Goal: Navigation & Orientation: Find specific page/section

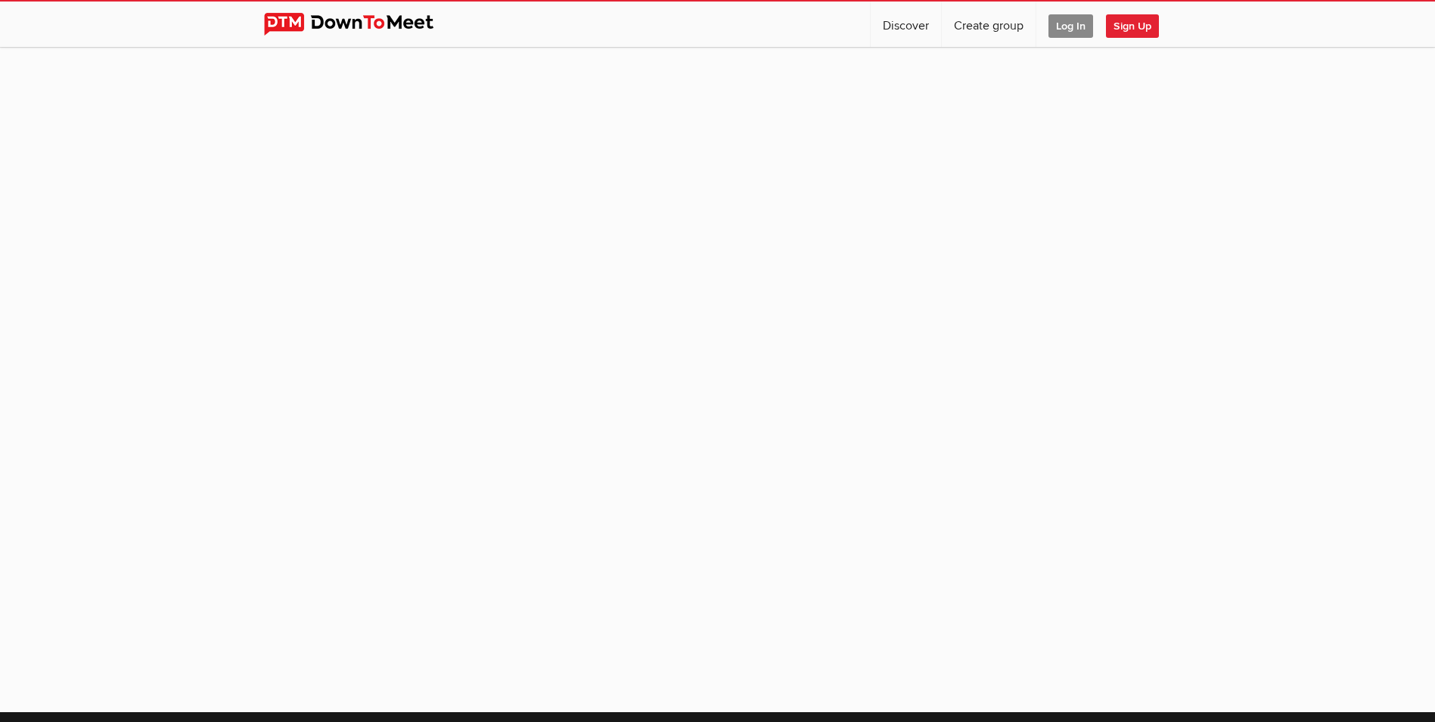
click at [1068, 28] on span "Log In" at bounding box center [1071, 25] width 45 height 23
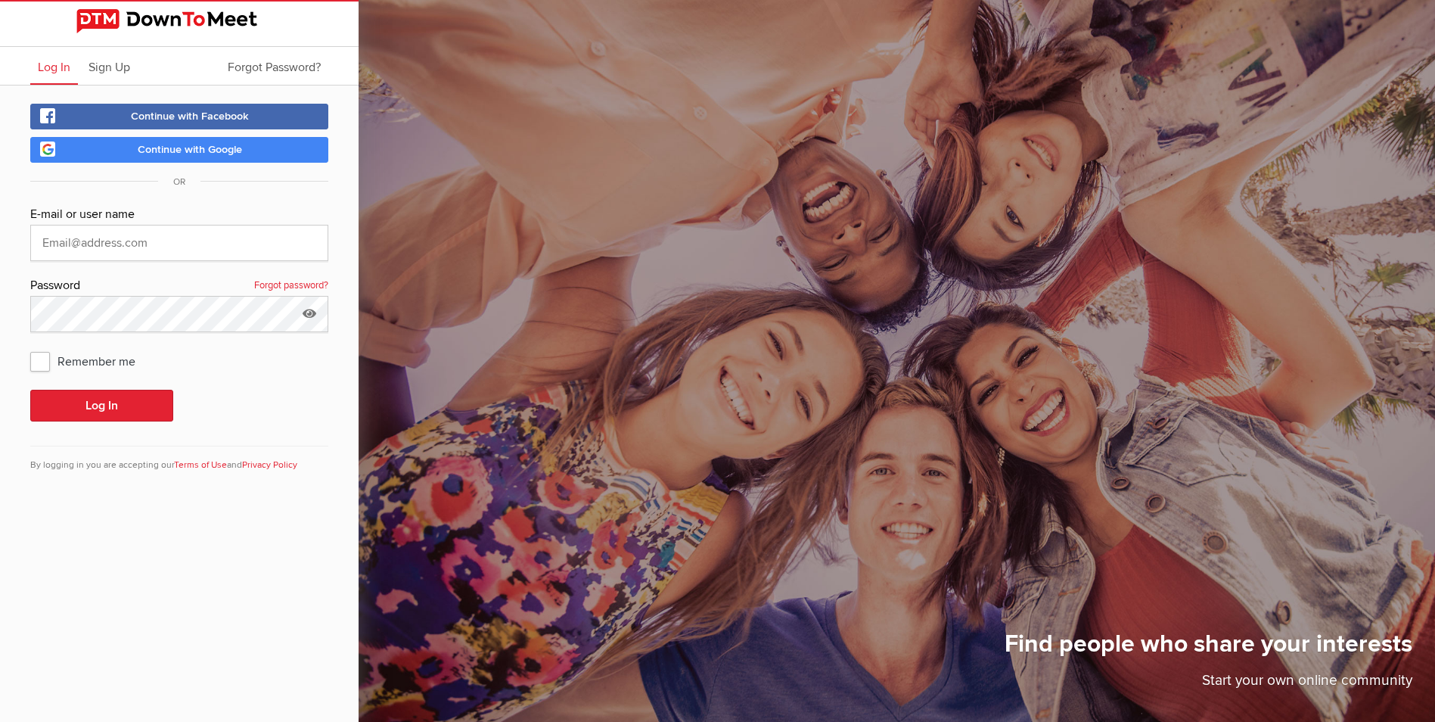
type input "[EMAIL_ADDRESS][DOMAIN_NAME]"
click at [130, 410] on button "Log In" at bounding box center [101, 406] width 143 height 32
click at [139, 406] on button "Log In" at bounding box center [101, 406] width 143 height 32
click at [42, 358] on span "Remember me" at bounding box center [90, 360] width 120 height 27
click at [30, 347] on input "Remember me" at bounding box center [30, 346] width 1 height 1
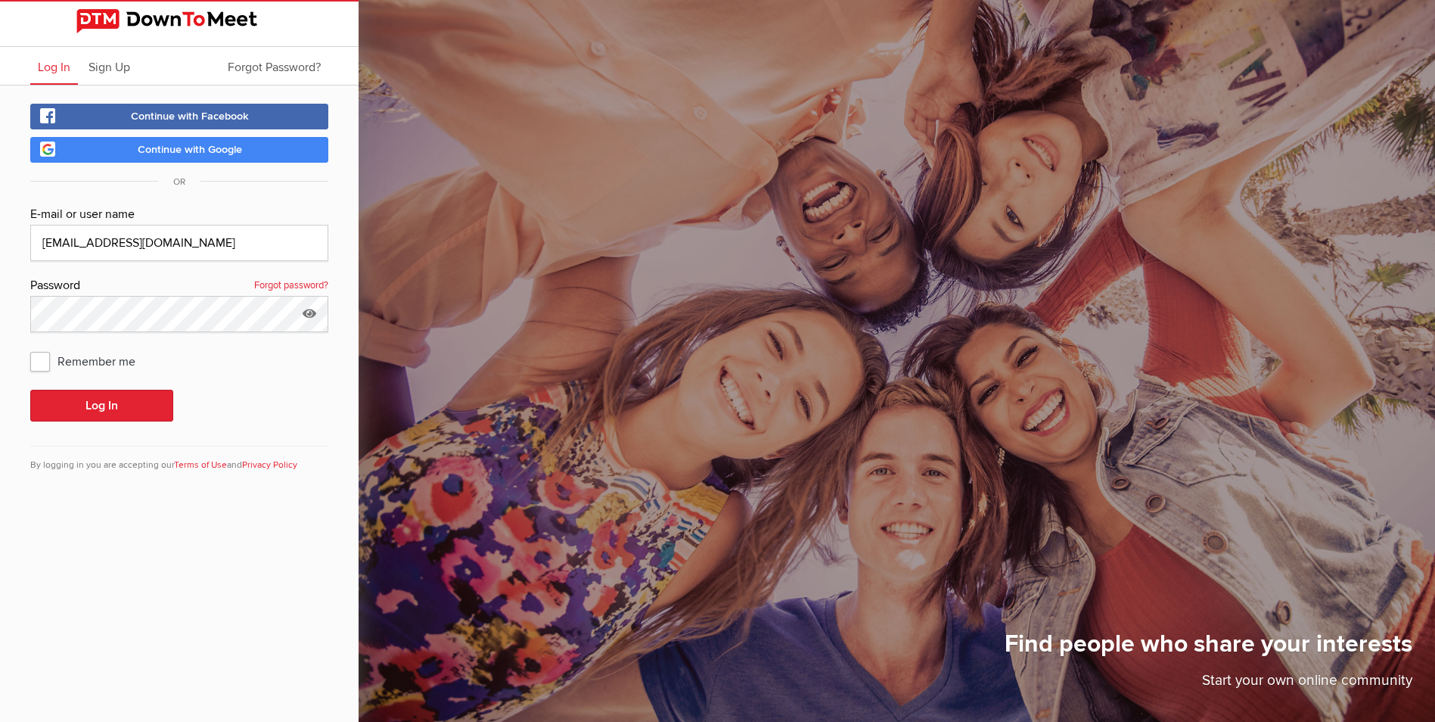
checkbox input "true"
click at [99, 405] on button "Log In" at bounding box center [101, 406] width 143 height 32
click at [104, 403] on button "Log In" at bounding box center [101, 406] width 143 height 32
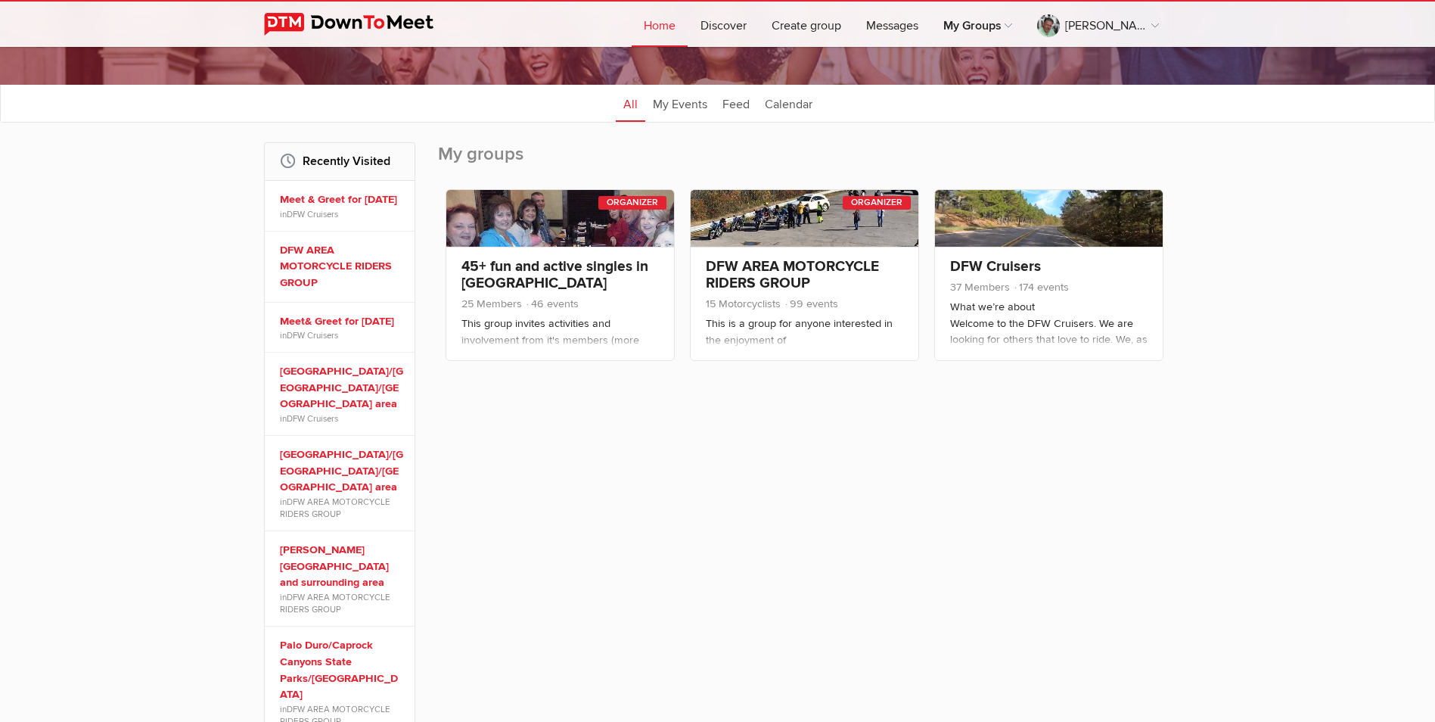
scroll to position [137, 0]
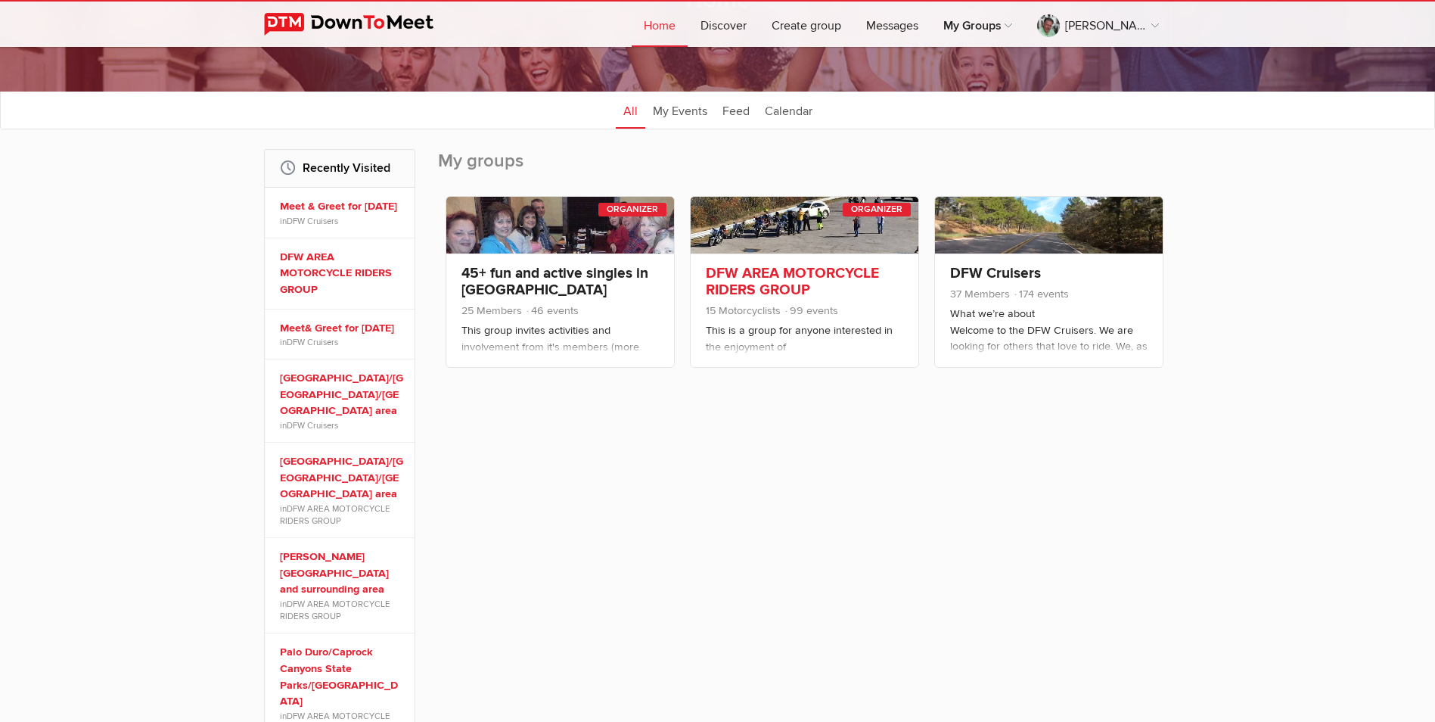
click at [741, 262] on div "DFW AREA MOTORCYCLE RIDERS GROUP 15 Motorcyclists 99 events This is a group for…" at bounding box center [805, 309] width 228 height 113
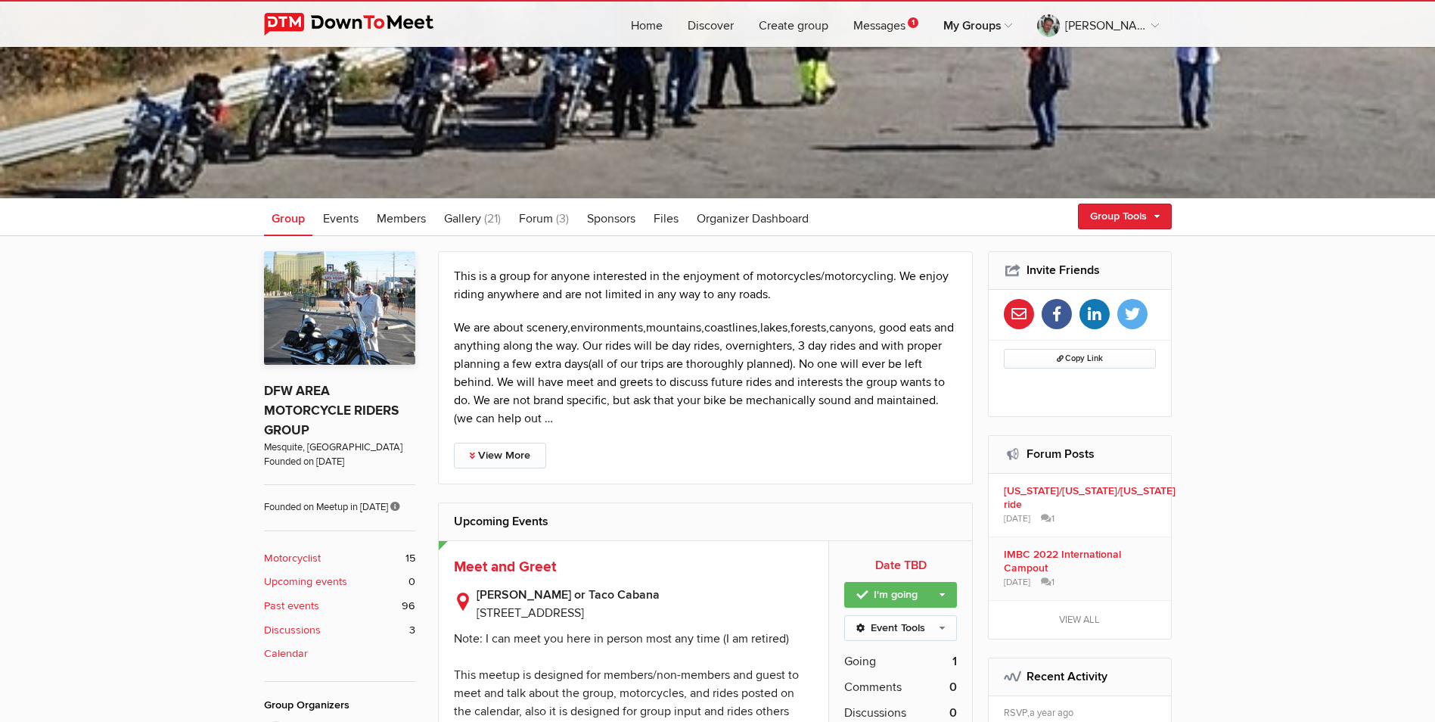
scroll to position [456, 0]
